Goal: Communication & Community: Participate in discussion

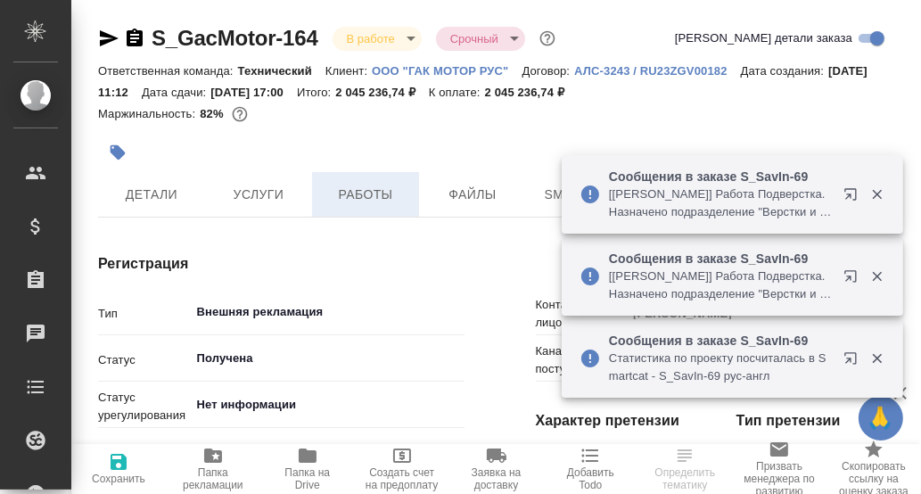
type textarea "x"
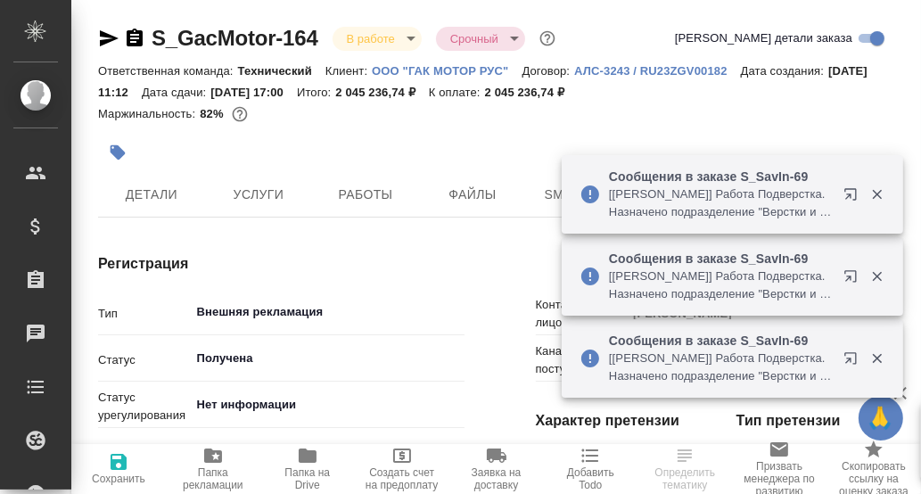
type textarea "x"
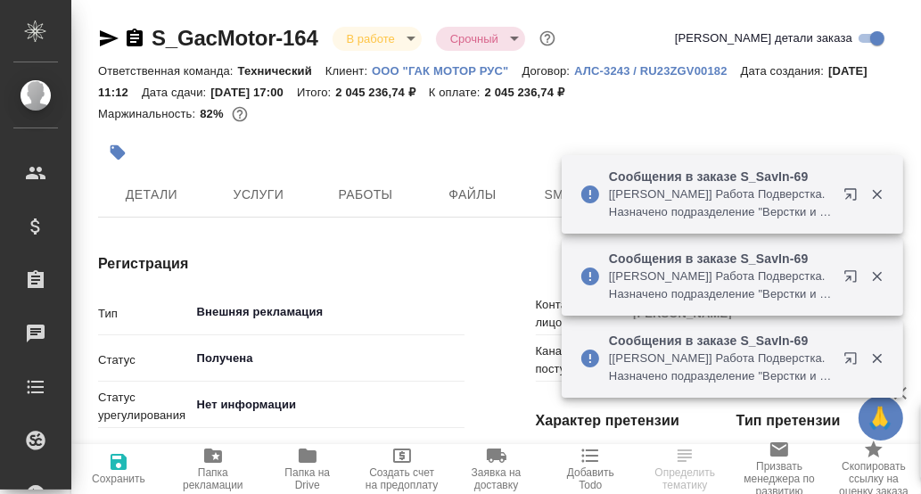
type textarea "x"
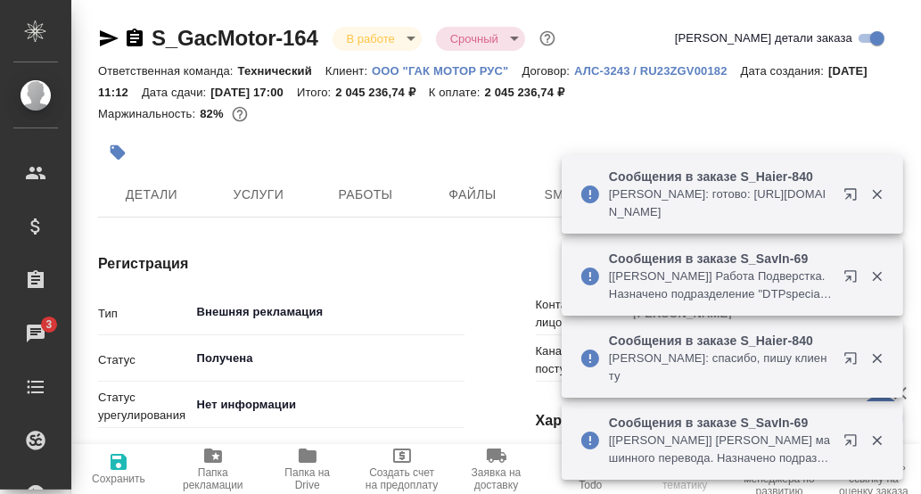
type textarea "x"
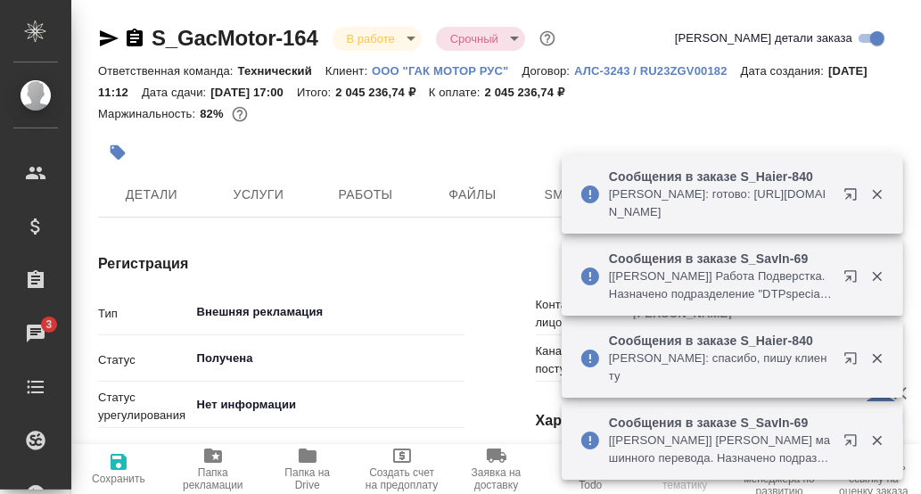
type textarea "x"
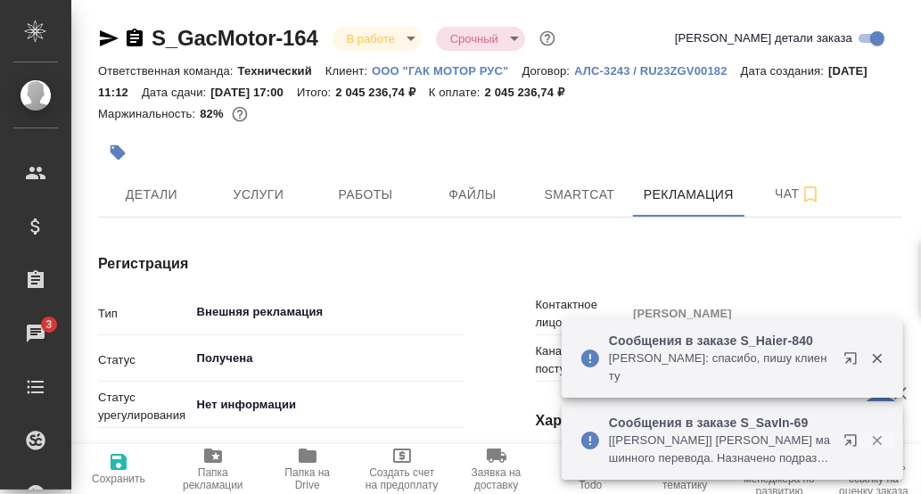
click at [876, 438] on icon "button" at bounding box center [877, 440] width 16 height 16
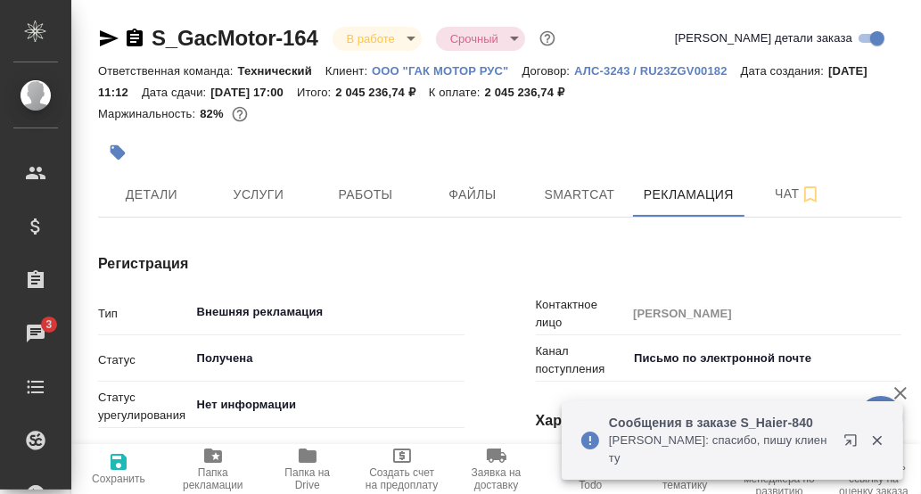
click at [879, 446] on icon "button" at bounding box center [877, 441] width 10 height 10
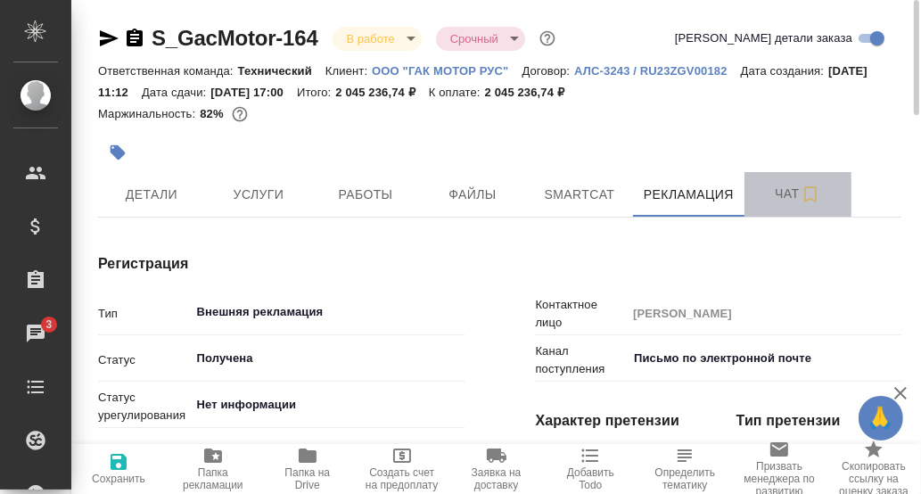
click at [782, 195] on span "Чат" at bounding box center [798, 194] width 86 height 22
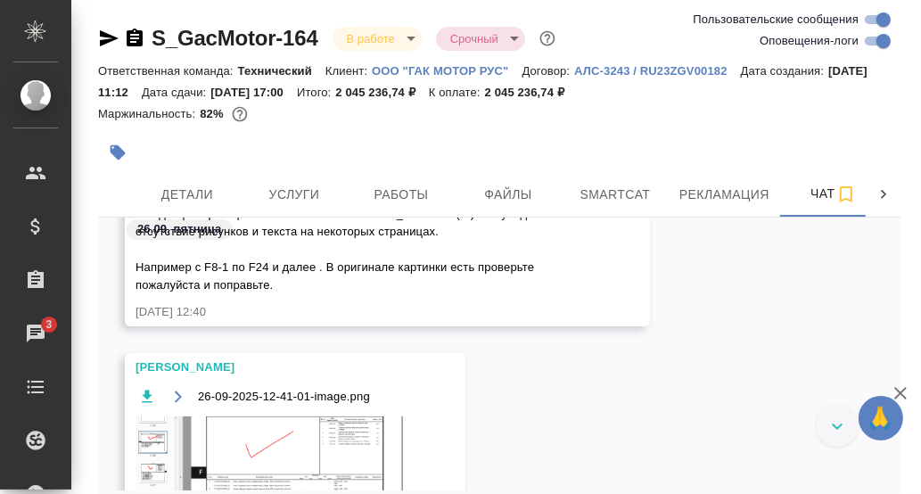
scroll to position [91620, 0]
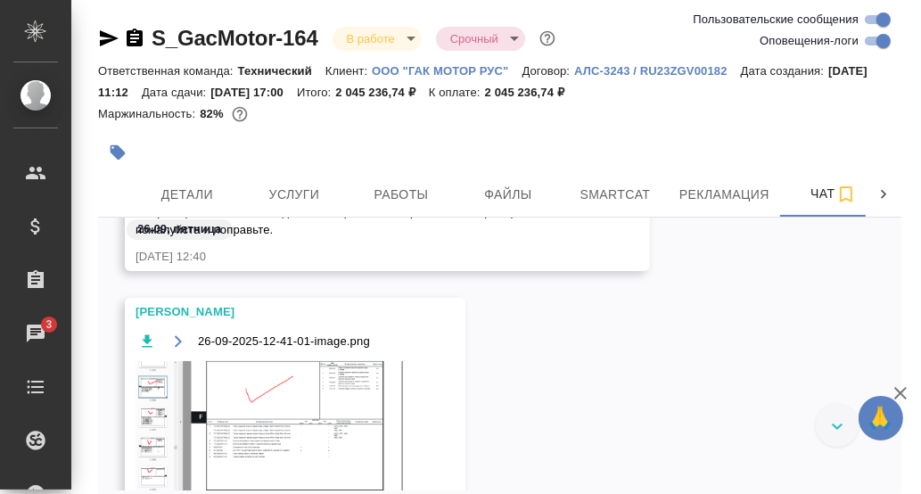
click at [308, 391] on img at bounding box center [268, 430] width 267 height 138
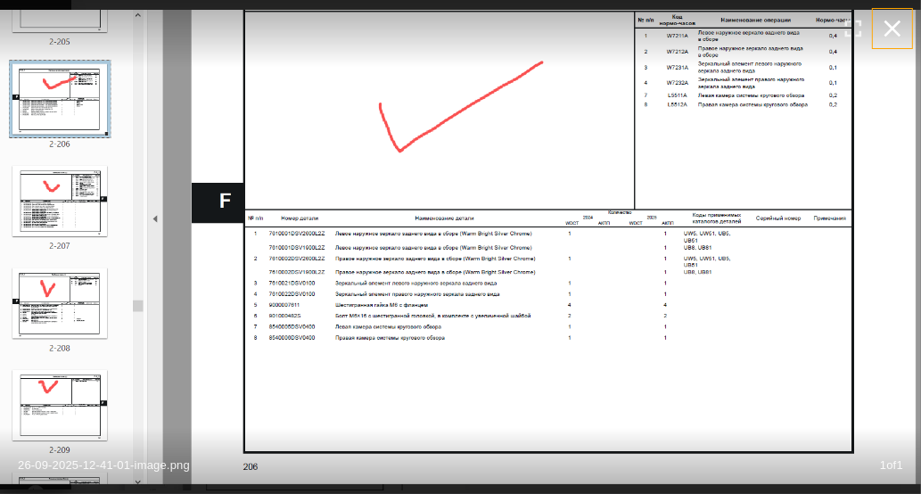
click at [891, 30] on icon "button" at bounding box center [892, 28] width 29 height 29
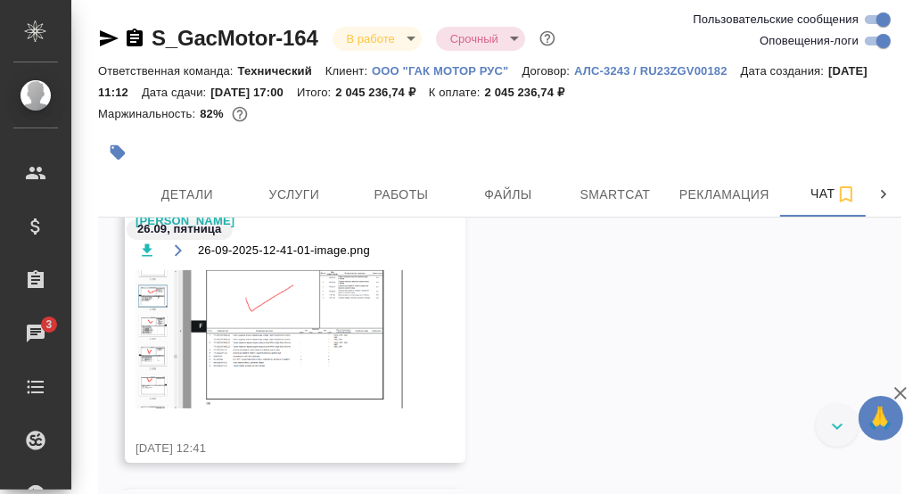
scroll to position [91709, 0]
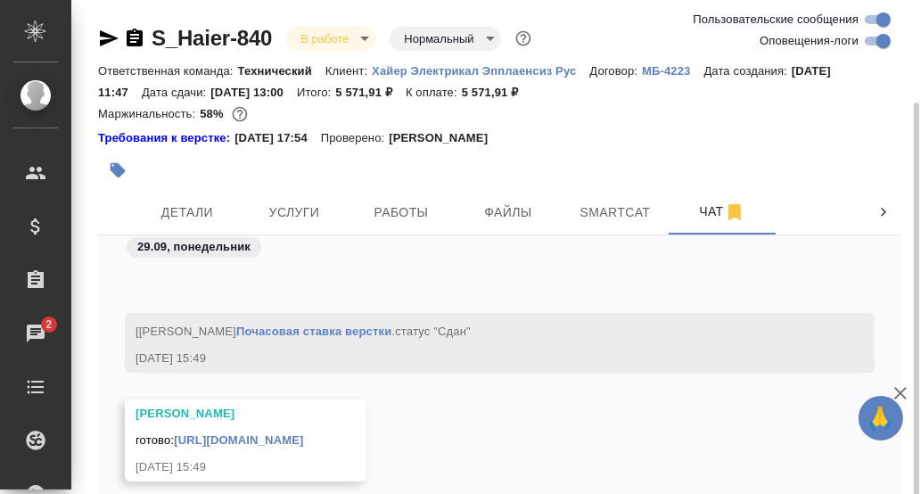
scroll to position [121, 0]
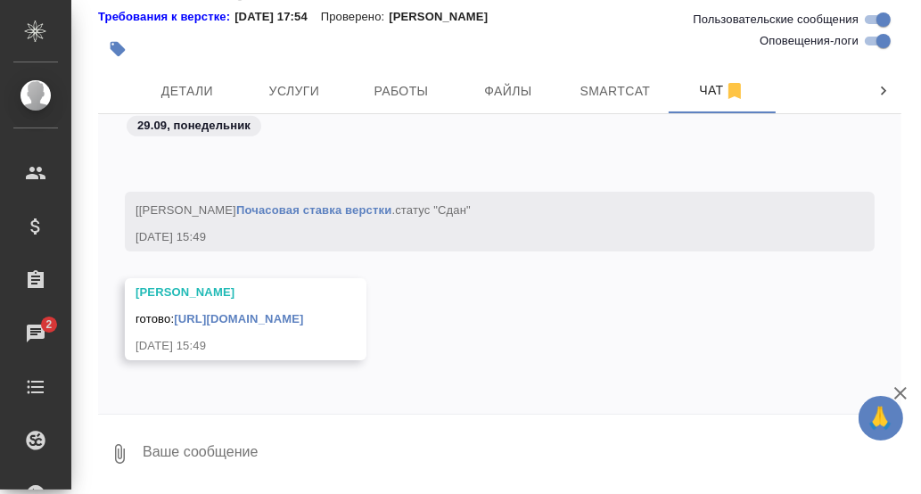
click at [158, 445] on textarea at bounding box center [521, 453] width 760 height 61
click at [36, 330] on div "Чаты" at bounding box center [13, 333] width 45 height 27
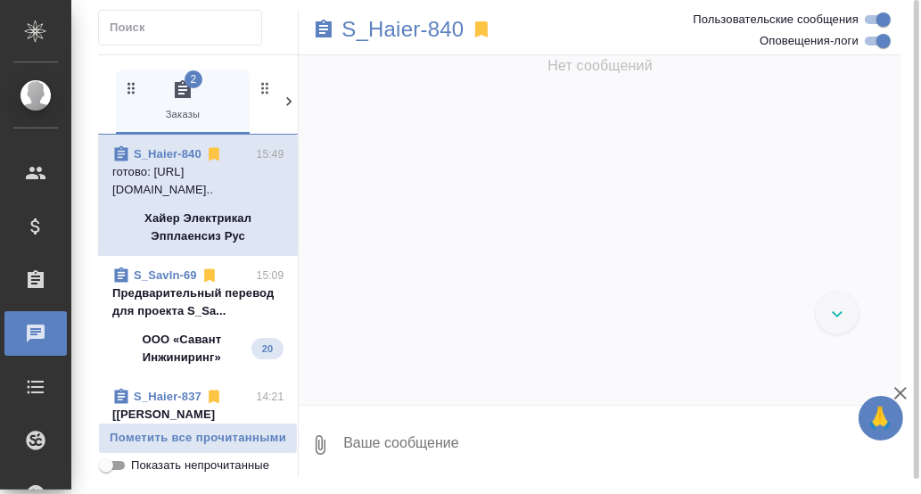
scroll to position [46178, 0]
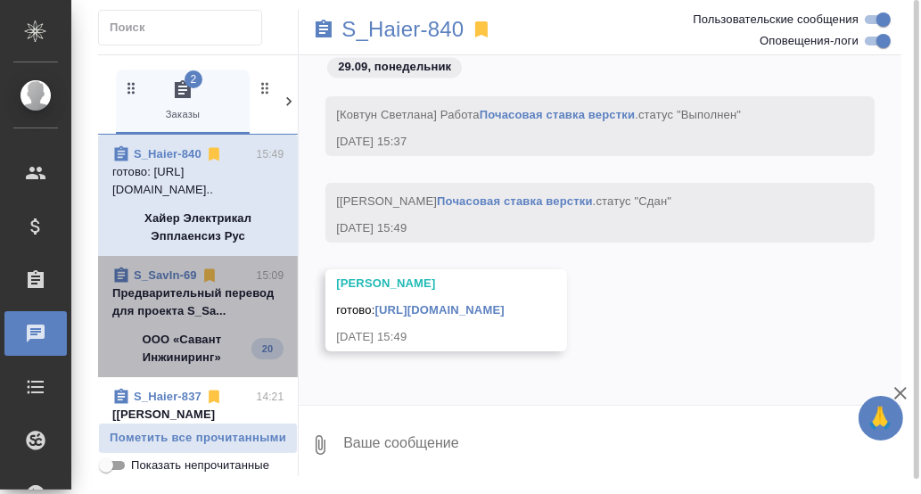
drag, startPoint x: 179, startPoint y: 294, endPoint x: 360, endPoint y: 311, distance: 181.8
click at [179, 294] on p "Предварительный перевод для проекта S_Sa..." at bounding box center [197, 302] width 171 height 36
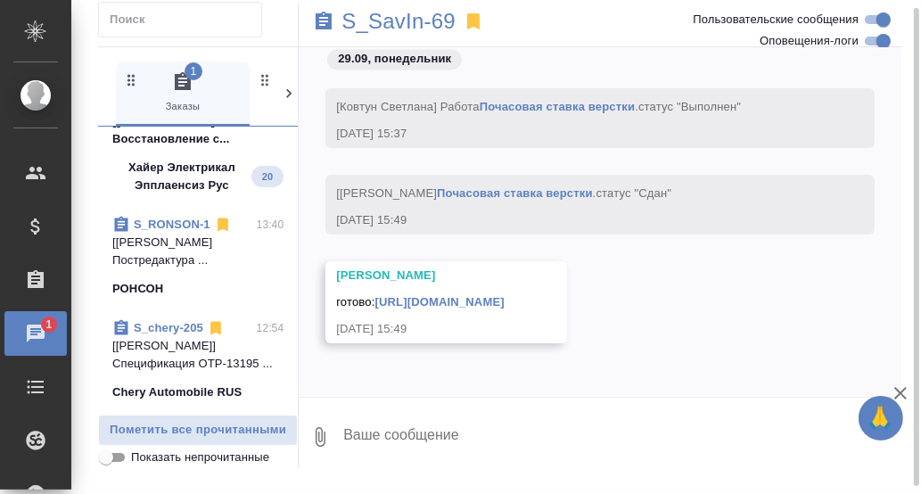
scroll to position [178, 0]
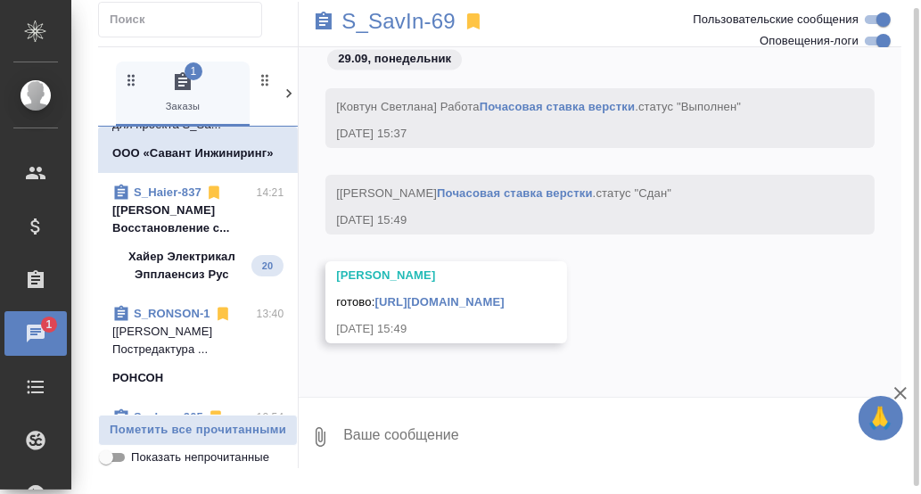
click at [176, 230] on p "[[PERSON_NAME] Восстановление с..." at bounding box center [197, 219] width 171 height 36
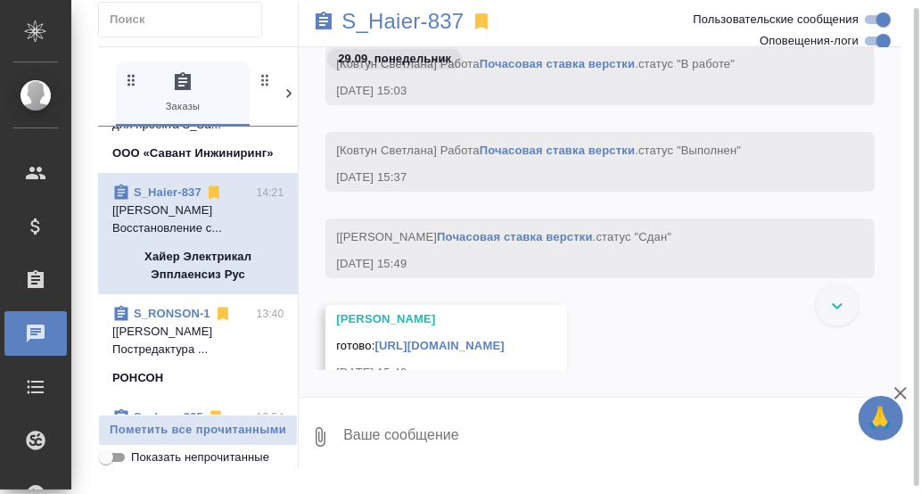
scroll to position [43946, 0]
